Goal: Information Seeking & Learning: Learn about a topic

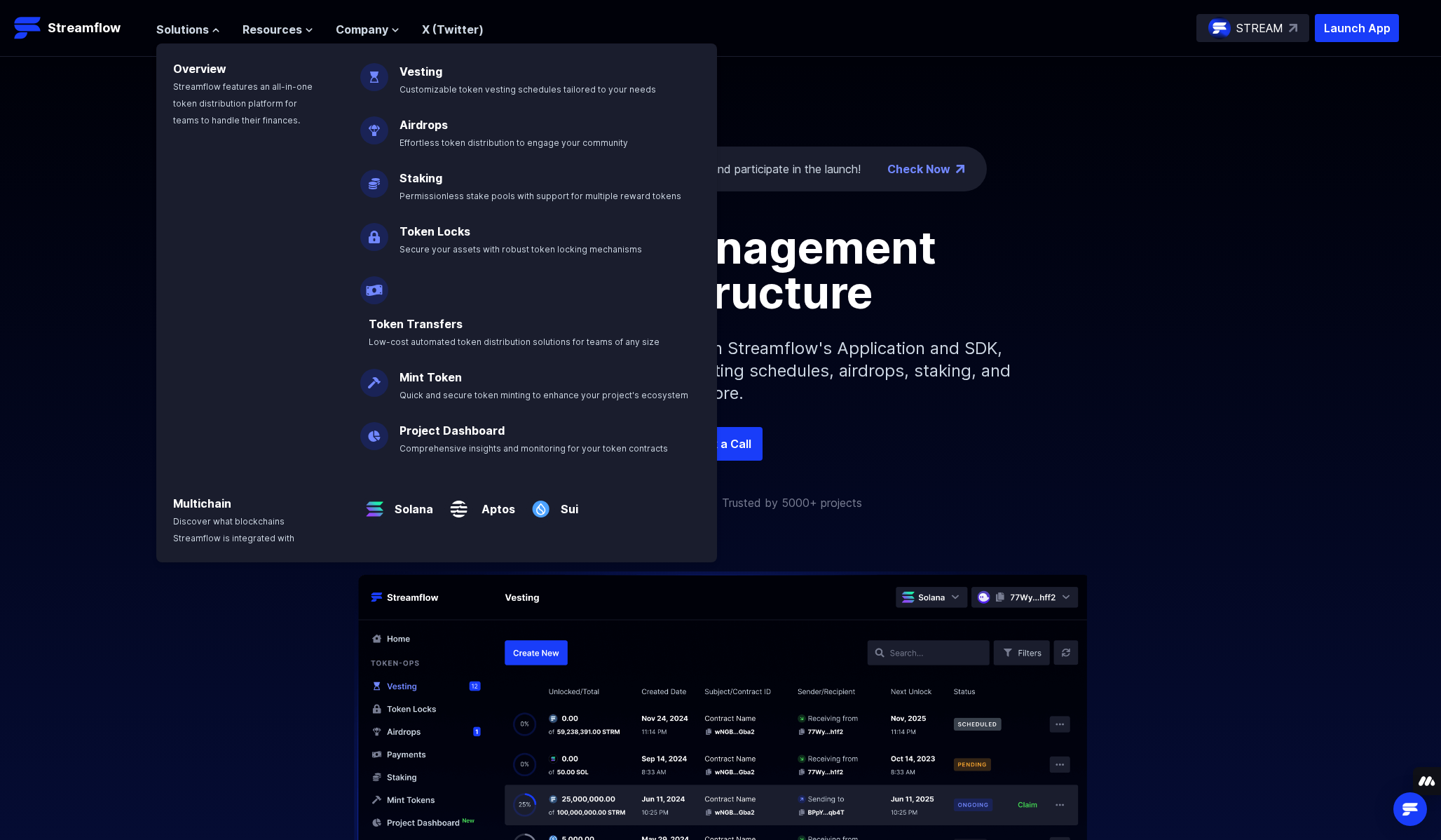
click at [1078, 128] on div "The ticker is STREAM: Check eligibility and participate in the launch! Check No…" at bounding box center [720, 242] width 1441 height 370
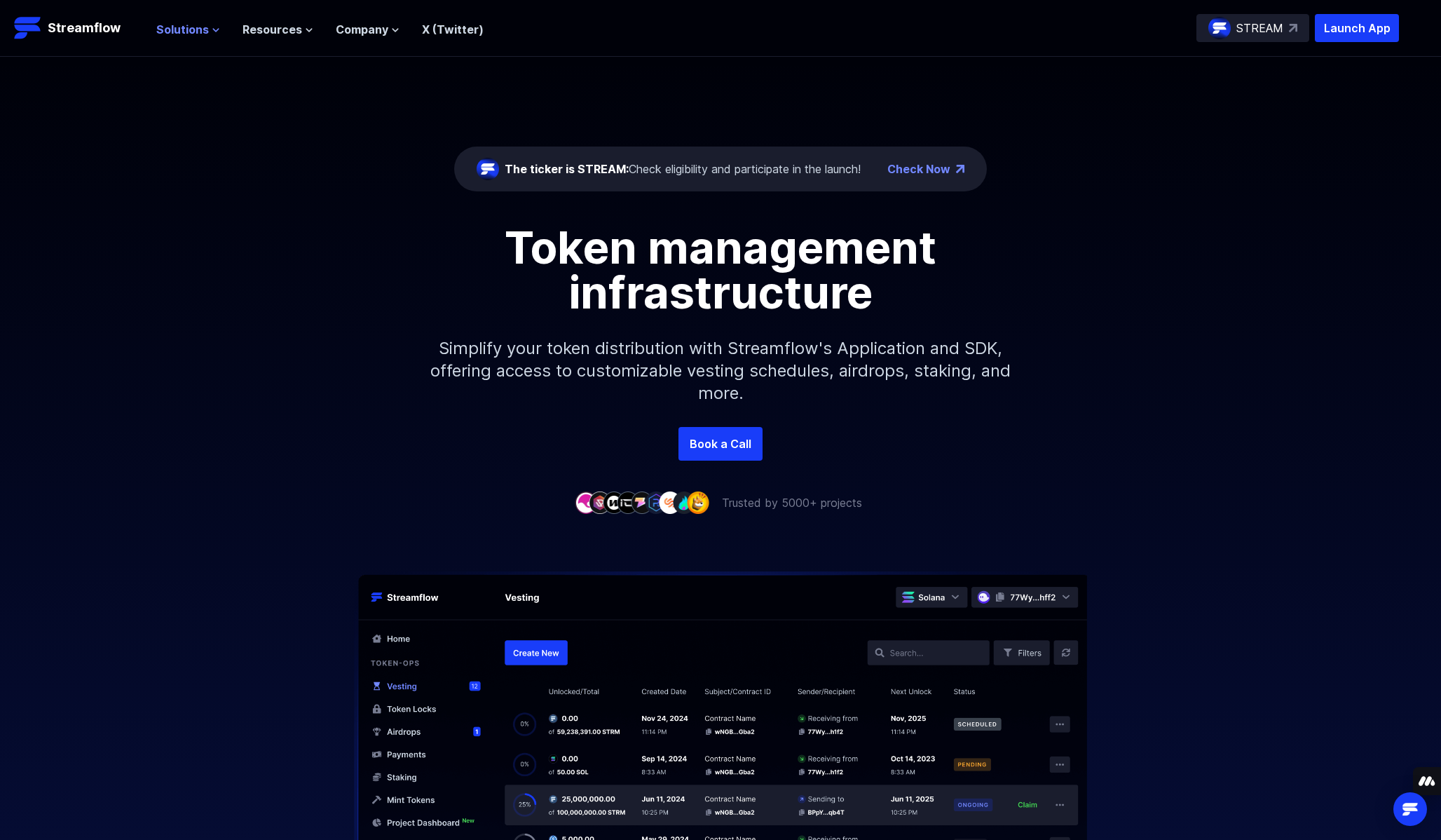
click at [212, 27] on icon at bounding box center [216, 30] width 9 height 9
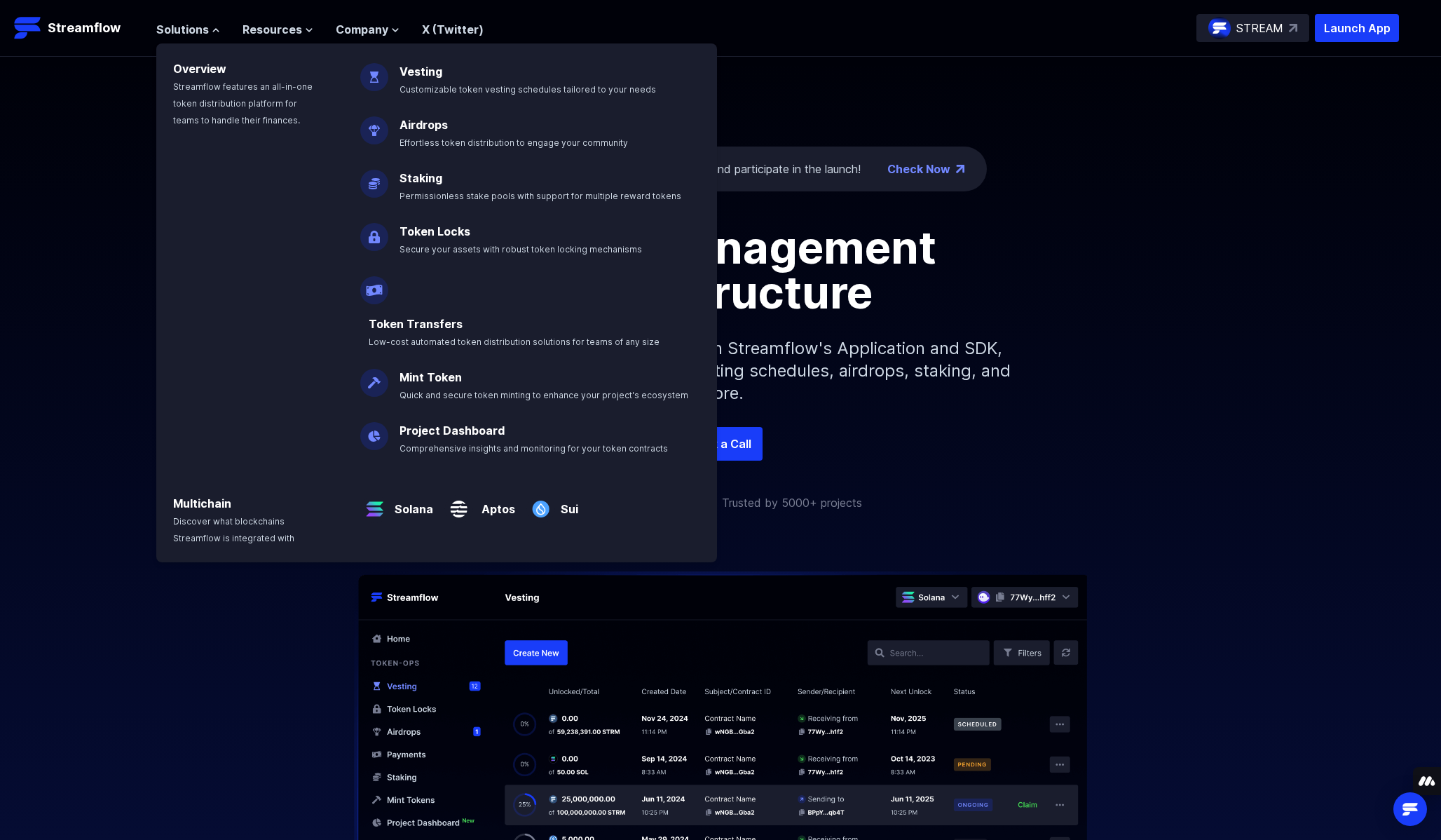
click at [1079, 249] on div "Token management infrastructure" at bounding box center [721, 269] width 799 height 90
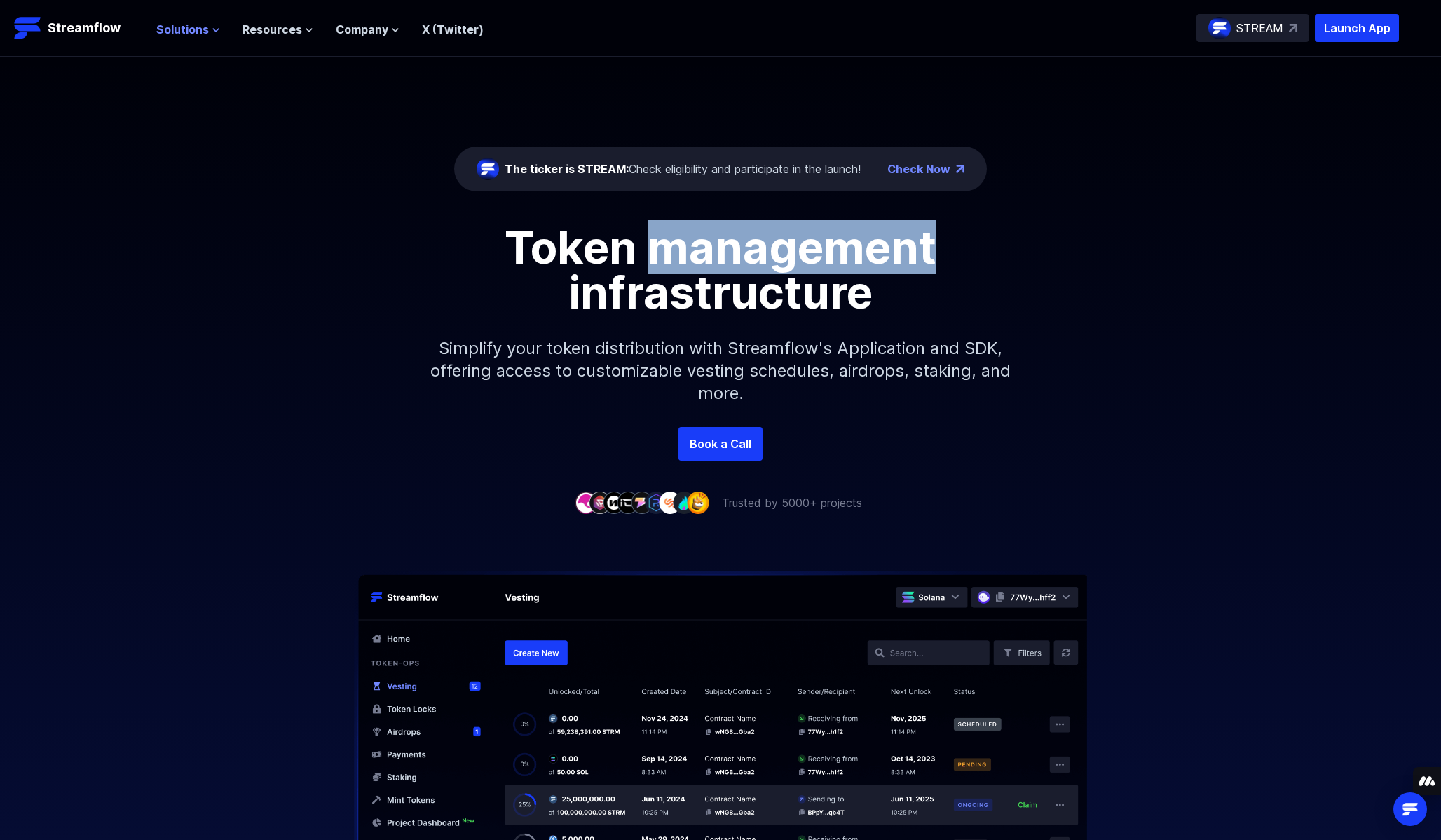
click at [199, 32] on span "Solutions" at bounding box center [182, 30] width 52 height 17
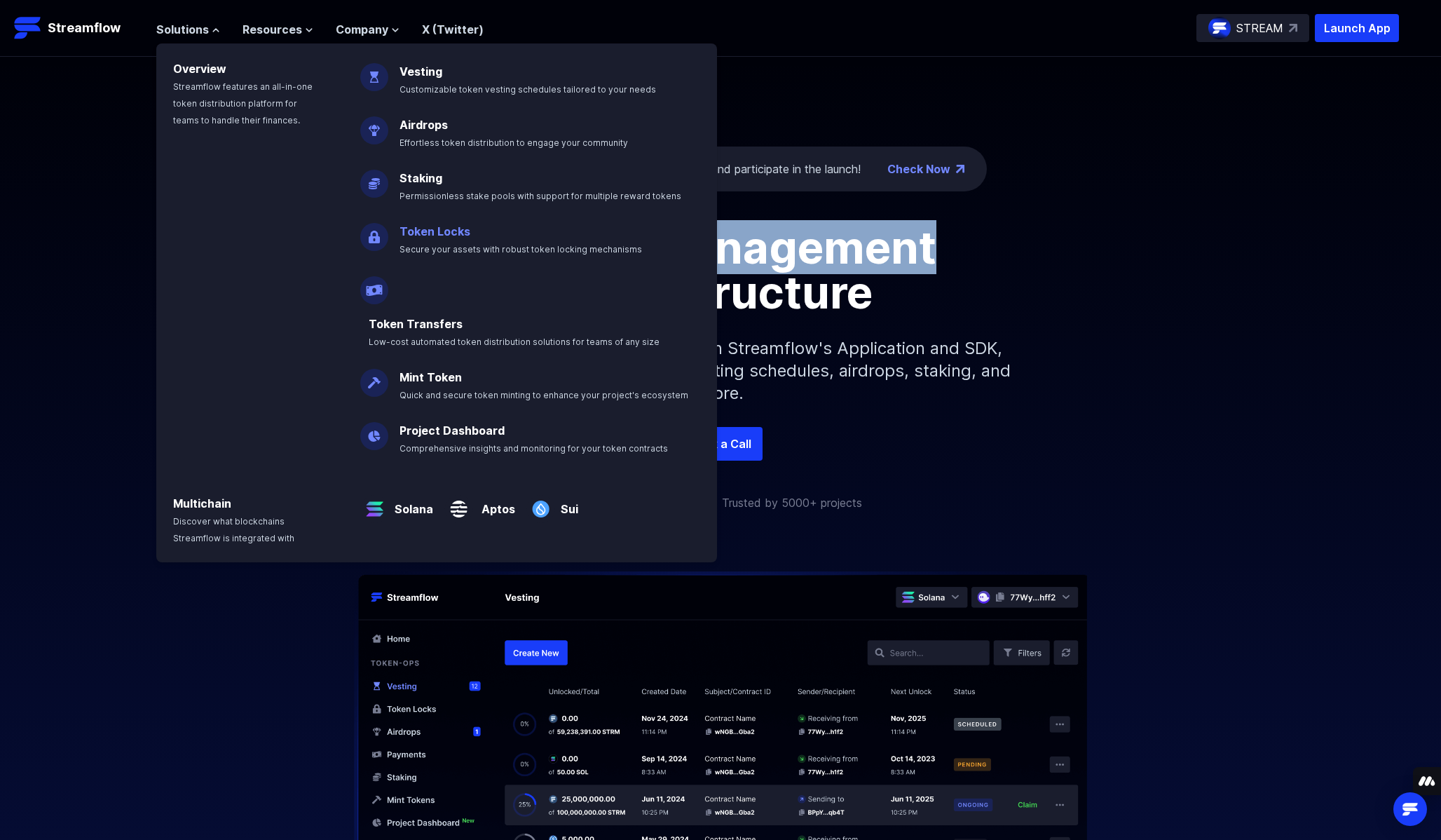
click at [449, 229] on link "Token Locks" at bounding box center [435, 231] width 71 height 14
